Goal: Information Seeking & Learning: Learn about a topic

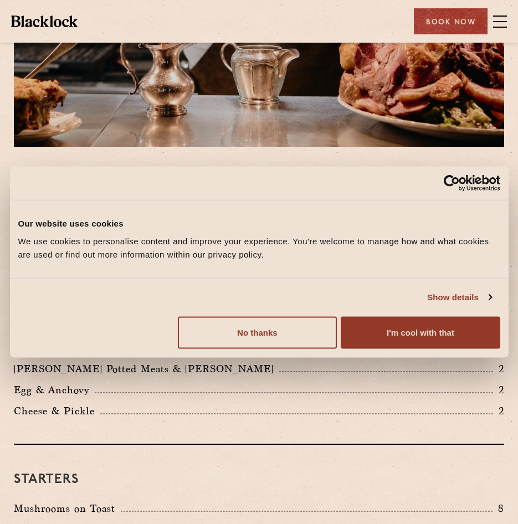
scroll to position [244, 0]
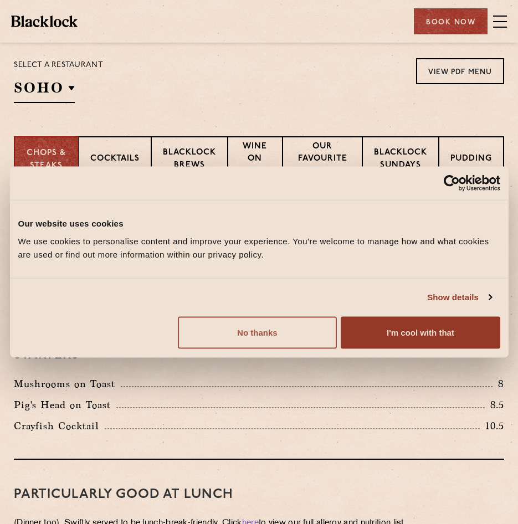
click at [305, 334] on button "No thanks" at bounding box center [257, 332] width 159 height 32
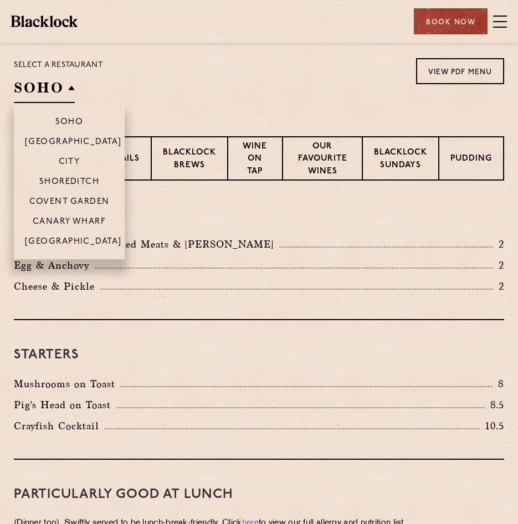
click at [68, 85] on h2 "SOHO" at bounding box center [44, 90] width 61 height 25
click at [72, 239] on p "[GEOGRAPHIC_DATA]" at bounding box center [73, 242] width 97 height 11
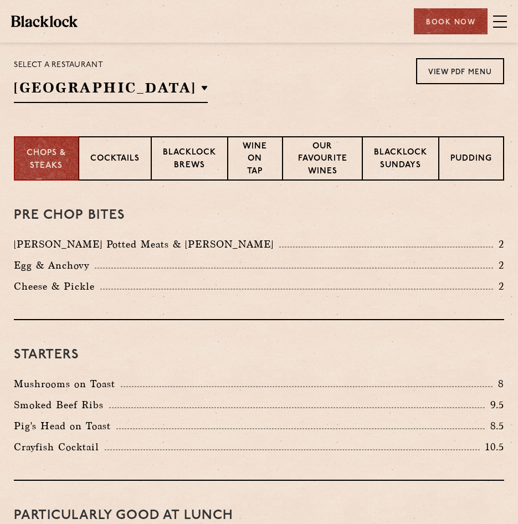
click at [232, 62] on div "Select a restaurant [GEOGRAPHIC_DATA] [GEOGRAPHIC_DATA] [GEOGRAPHIC_DATA] [GEOG…" at bounding box center [259, 80] width 490 height 45
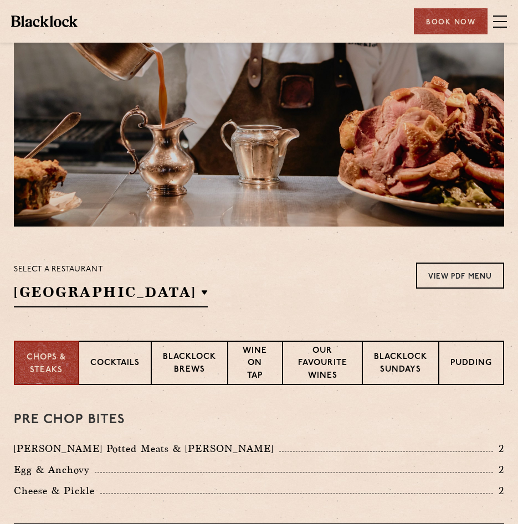
scroll to position [23, 0]
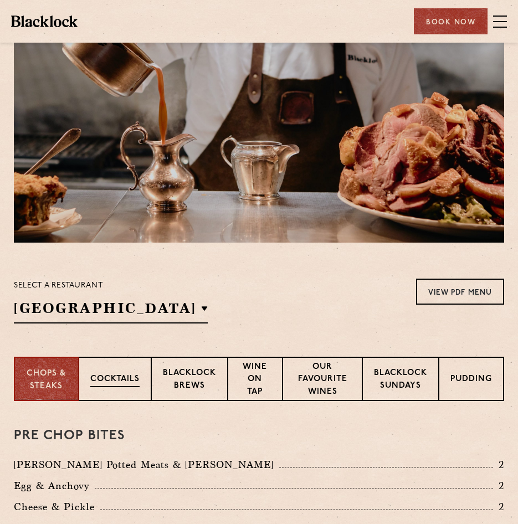
click at [122, 385] on p "Cocktails" at bounding box center [114, 381] width 49 height 14
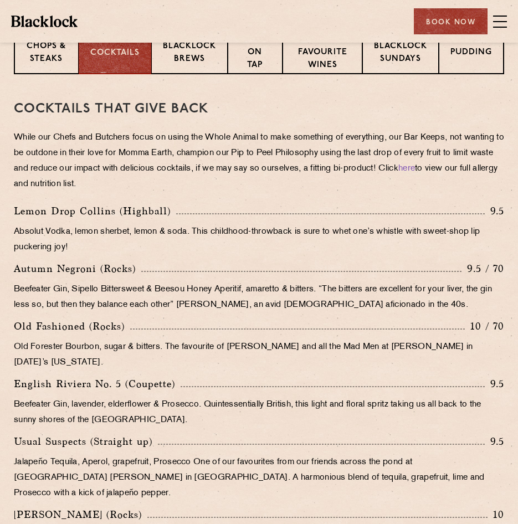
scroll to position [334, 0]
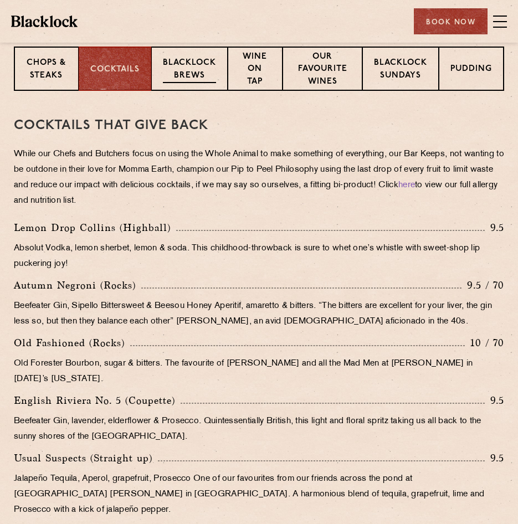
click at [202, 68] on p "Blacklock Brews" at bounding box center [189, 70] width 53 height 26
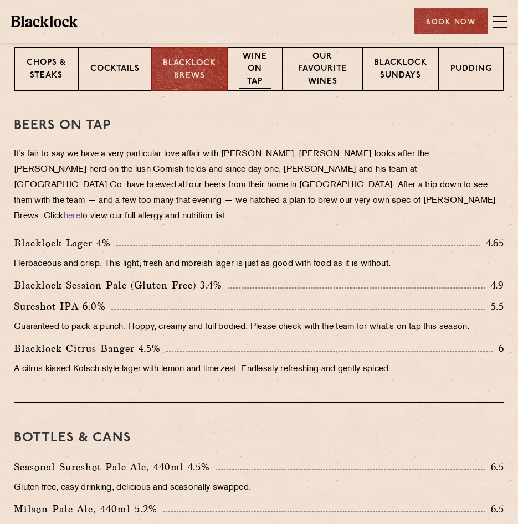
click at [260, 74] on p "Wine on Tap" at bounding box center [255, 70] width 32 height 39
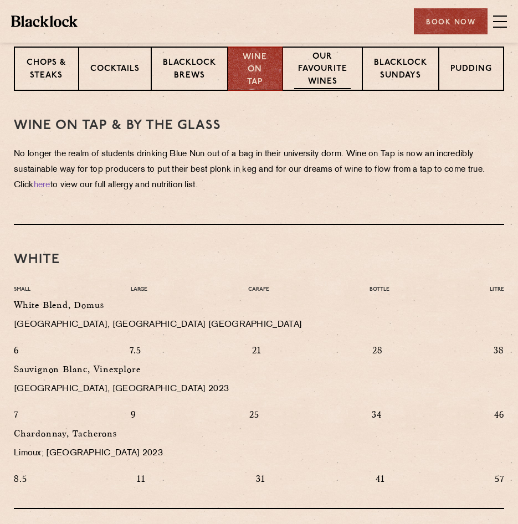
click at [315, 74] on p "Our favourite wines" at bounding box center [322, 70] width 57 height 39
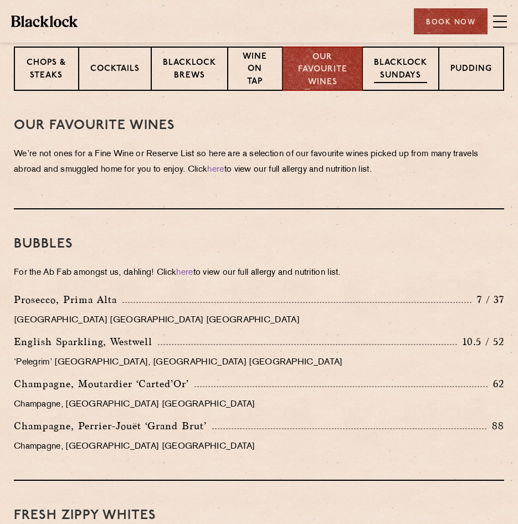
click at [383, 68] on p "Blacklock Sundays" at bounding box center [400, 70] width 53 height 26
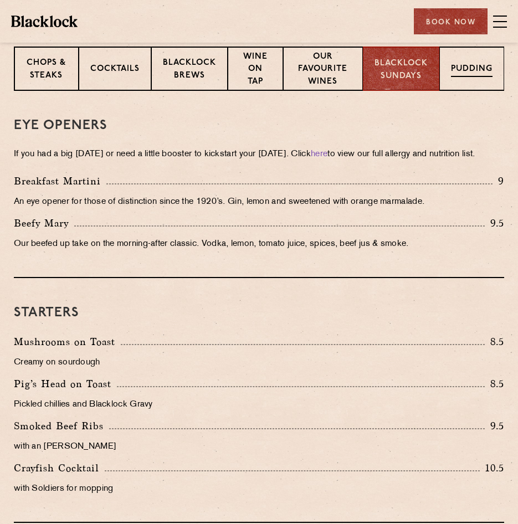
click at [469, 84] on div "Pudding" at bounding box center [471, 69] width 65 height 44
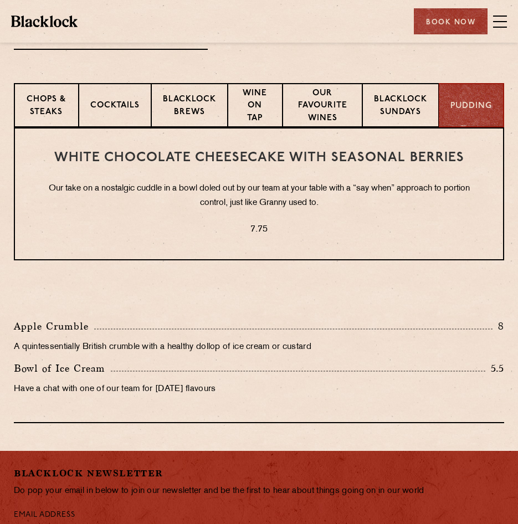
scroll to position [309, 0]
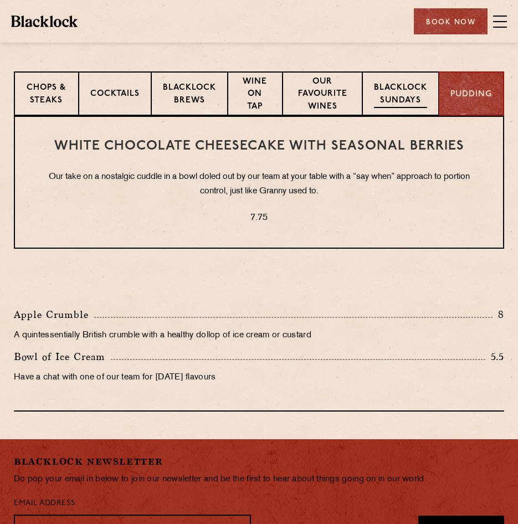
click at [412, 104] on p "Blacklock Sundays" at bounding box center [400, 95] width 53 height 26
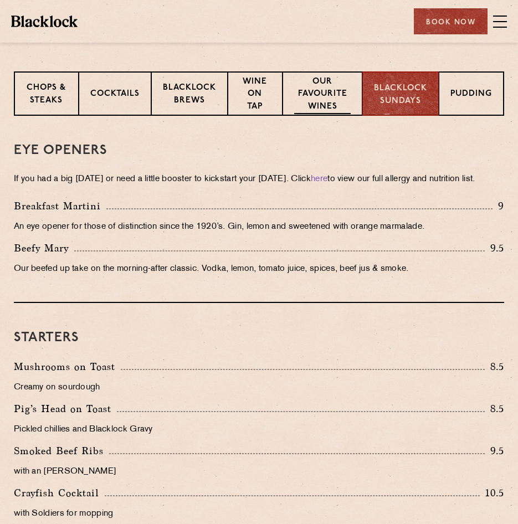
click at [309, 93] on p "Our favourite wines" at bounding box center [322, 95] width 57 height 39
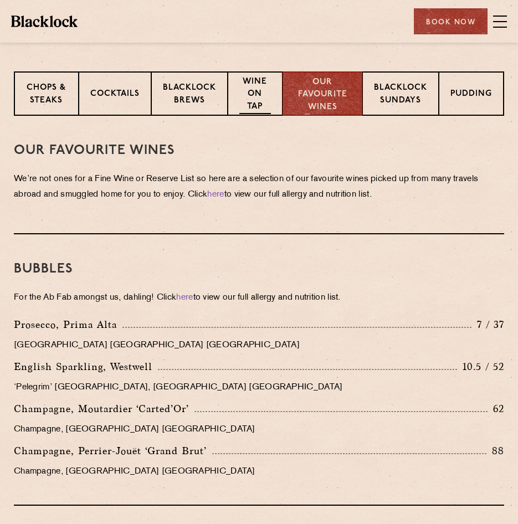
click at [275, 97] on div "Wine on Tap" at bounding box center [255, 93] width 55 height 44
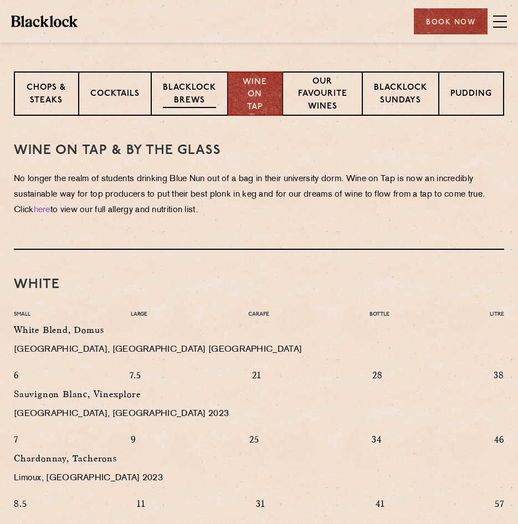
click at [161, 97] on div "Blacklock Brews" at bounding box center [189, 93] width 76 height 44
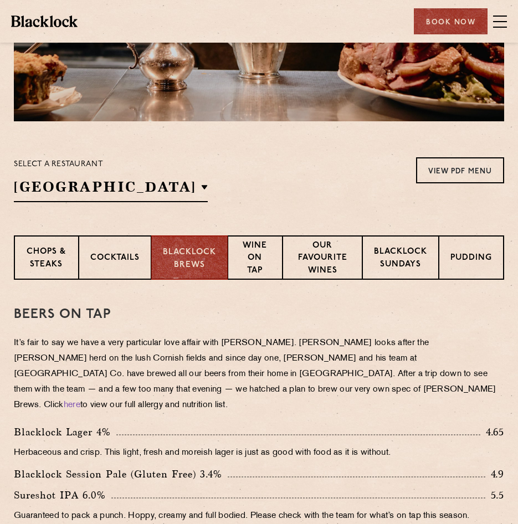
scroll to position [48, 0]
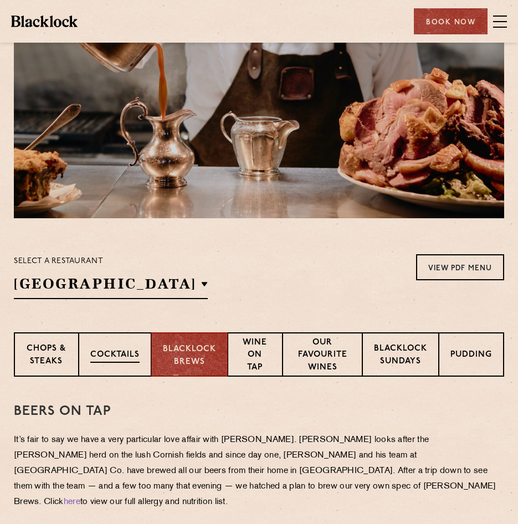
click at [108, 357] on p "Cocktails" at bounding box center [114, 356] width 49 height 14
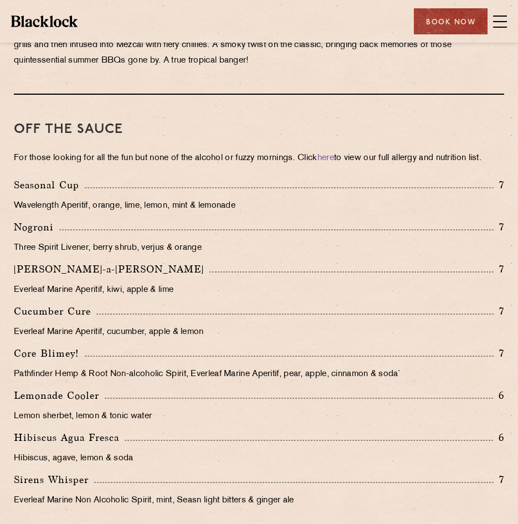
scroll to position [0, 0]
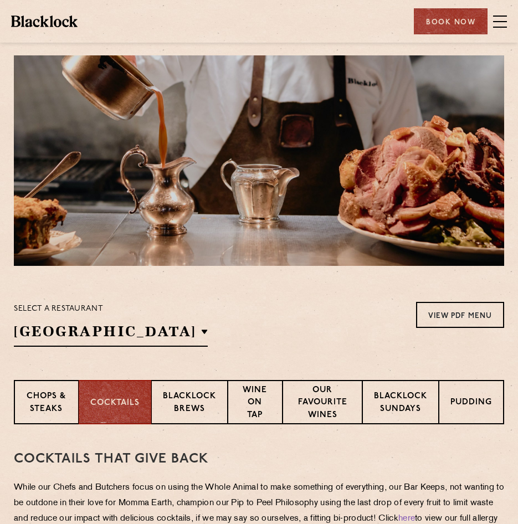
click at [231, 319] on div "Select a restaurant [GEOGRAPHIC_DATA] [GEOGRAPHIC_DATA] [GEOGRAPHIC_DATA] [GEOG…" at bounding box center [259, 324] width 490 height 45
